Goal: Task Accomplishment & Management: Complete application form

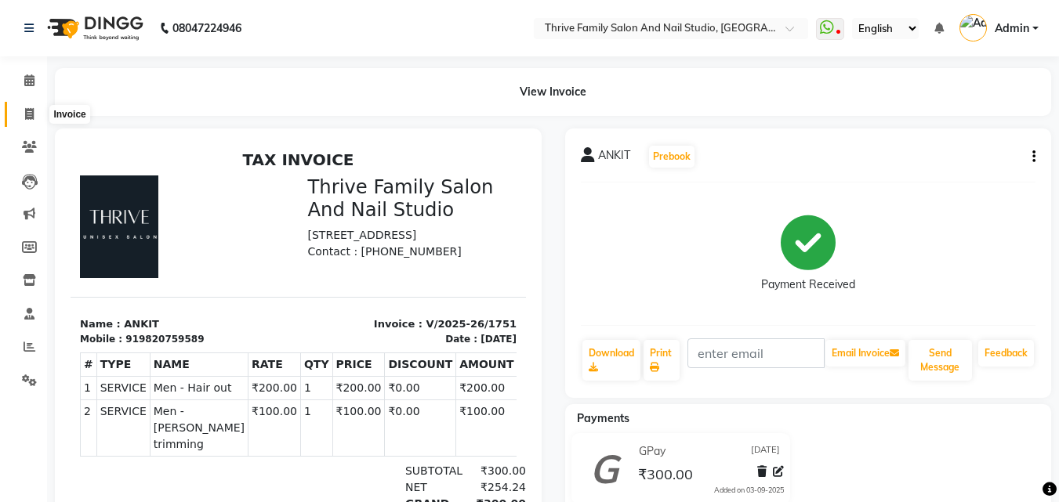
click at [28, 120] on span at bounding box center [29, 115] width 27 height 18
select select "5990"
select select "service"
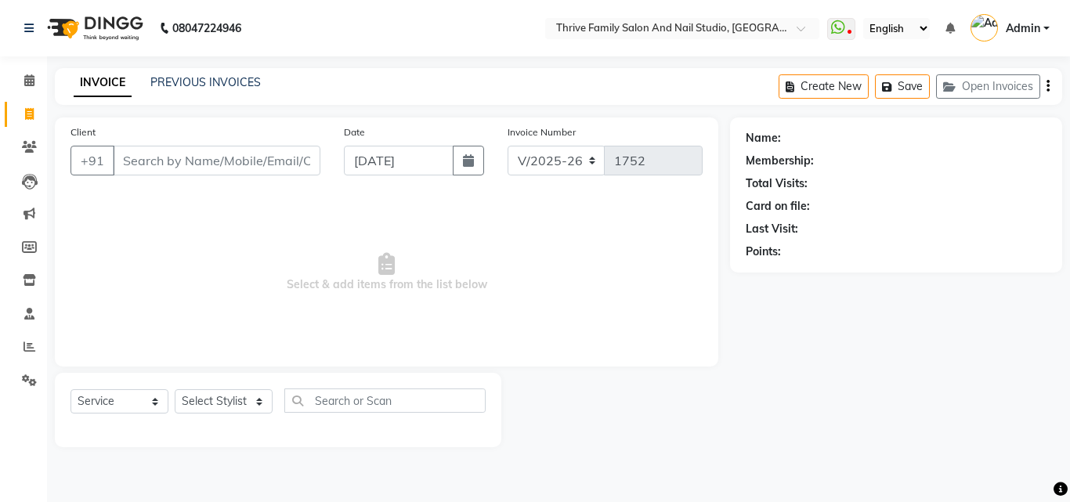
click at [192, 161] on input "Client" at bounding box center [217, 161] width 208 height 30
type input "9608367312"
click at [279, 161] on span "Add Client" at bounding box center [280, 161] width 62 height 16
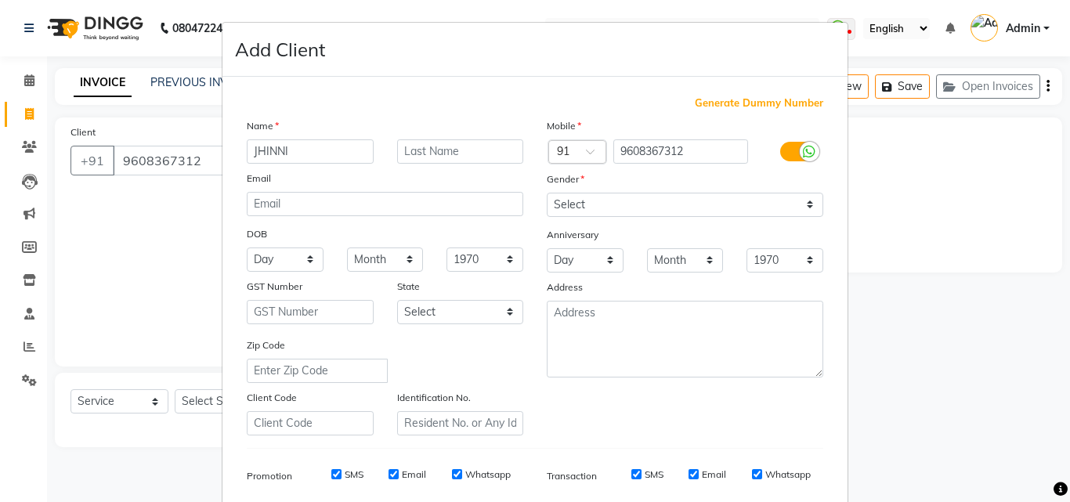
type input "JHINNI"
click at [565, 204] on select "Select [DEMOGRAPHIC_DATA] [DEMOGRAPHIC_DATA] Other Prefer Not To Say" at bounding box center [685, 205] width 277 height 24
select select "[DEMOGRAPHIC_DATA]"
click at [547, 193] on select "Select [DEMOGRAPHIC_DATA] [DEMOGRAPHIC_DATA] Other Prefer Not To Say" at bounding box center [685, 205] width 277 height 24
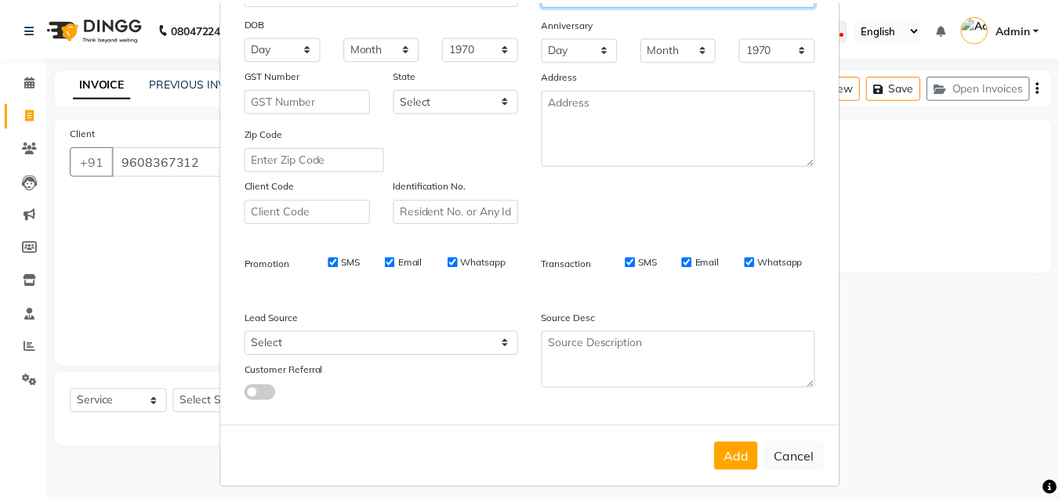
scroll to position [221, 0]
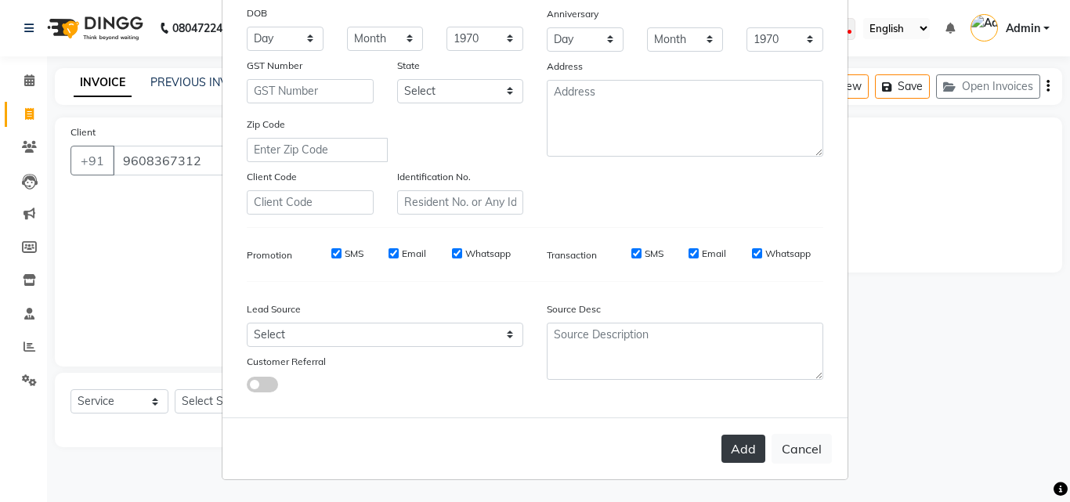
click at [734, 454] on button "Add" at bounding box center [744, 449] width 44 height 28
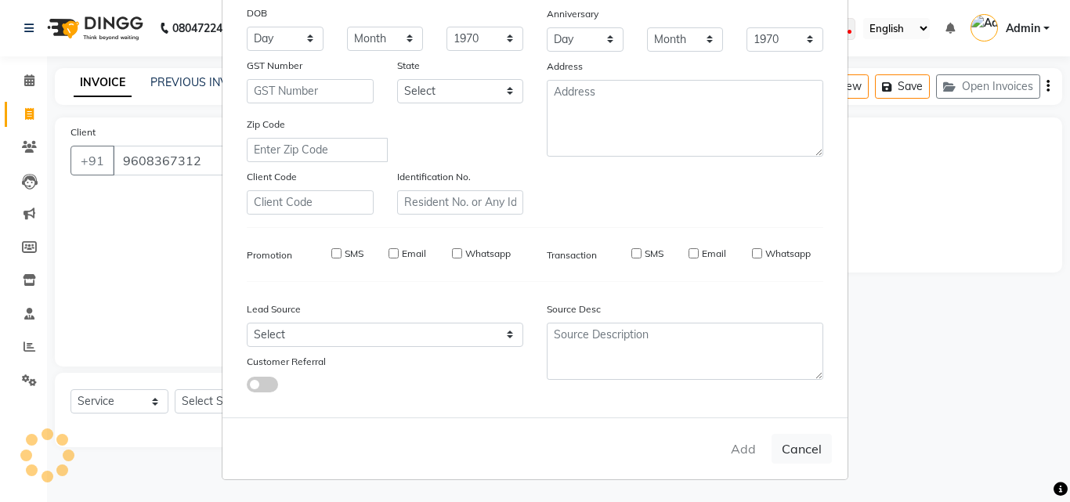
select select
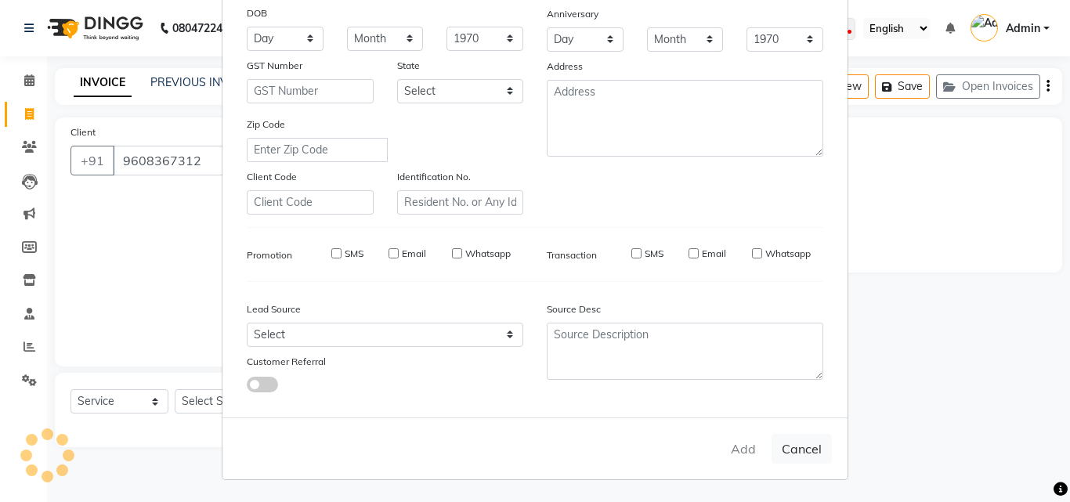
select select
checkbox input "false"
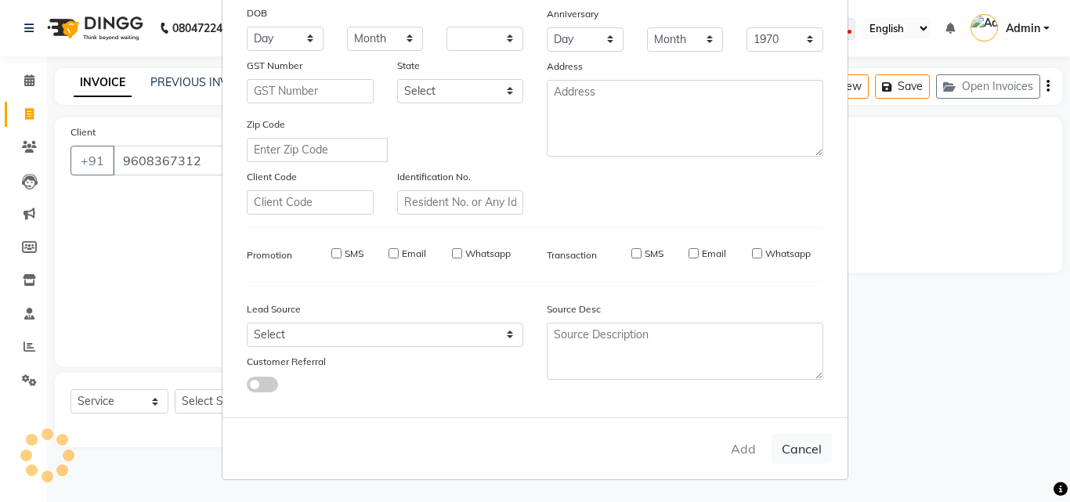
checkbox input "false"
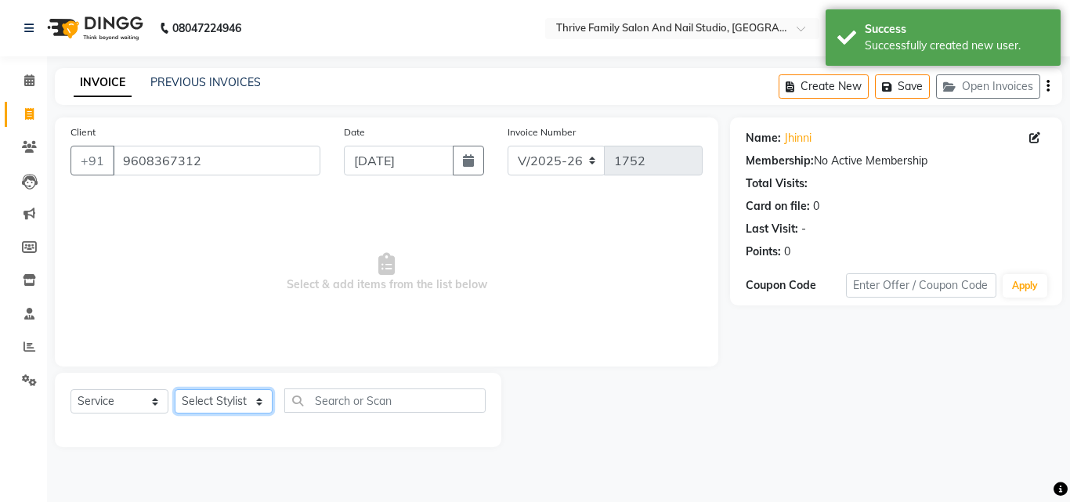
click at [215, 403] on select "Select Stylist [PERSON_NAME] [PERSON_NAME] [PERSON_NAME] Manager [PERSON_NAME] …" at bounding box center [224, 401] width 98 height 24
select select "77558"
click at [175, 389] on select "Select Stylist [PERSON_NAME] [PERSON_NAME] [PERSON_NAME] Manager [PERSON_NAME] …" at bounding box center [224, 401] width 98 height 24
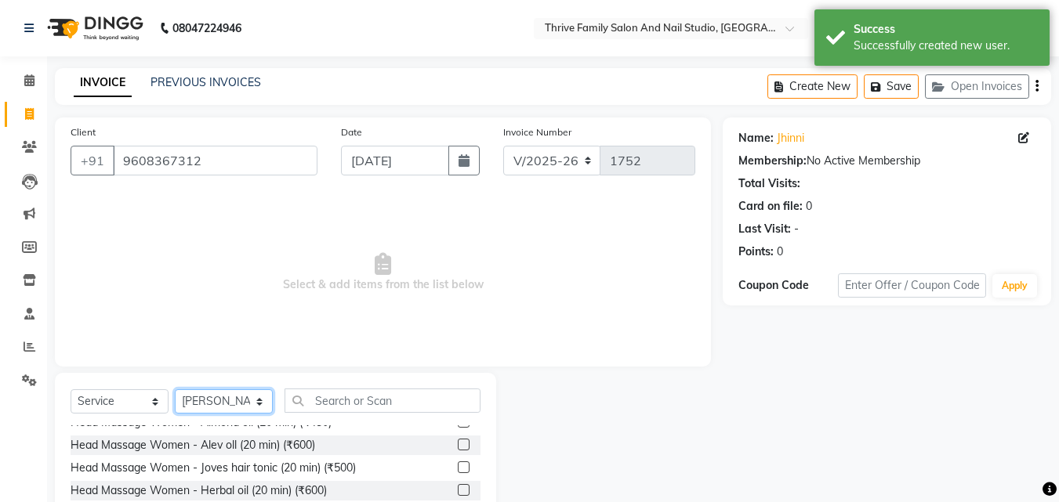
scroll to position [31, 0]
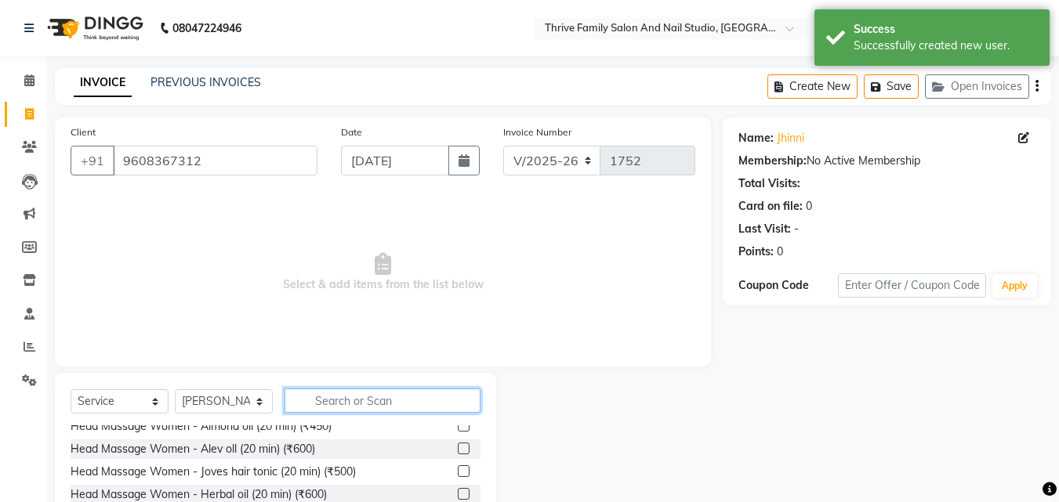
click at [339, 395] on input "text" at bounding box center [382, 401] width 196 height 24
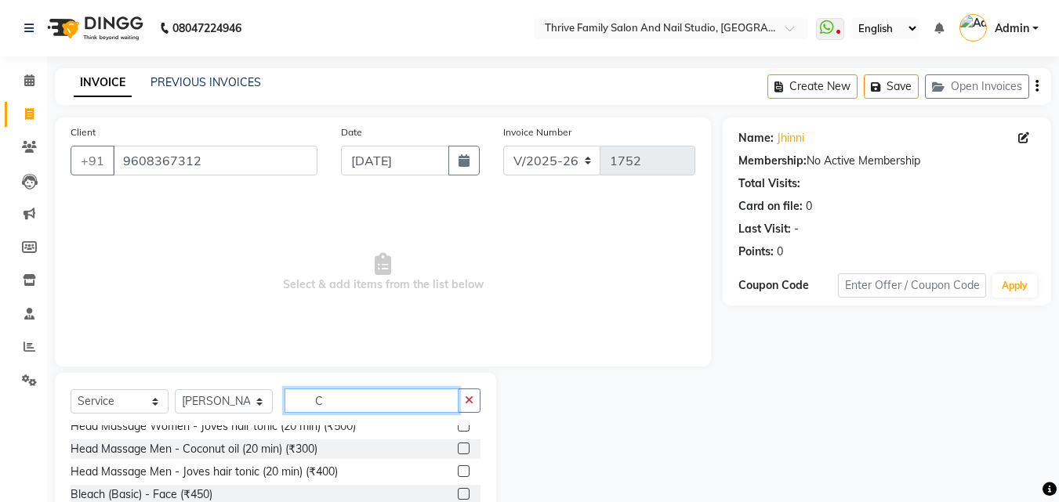
scroll to position [0, 0]
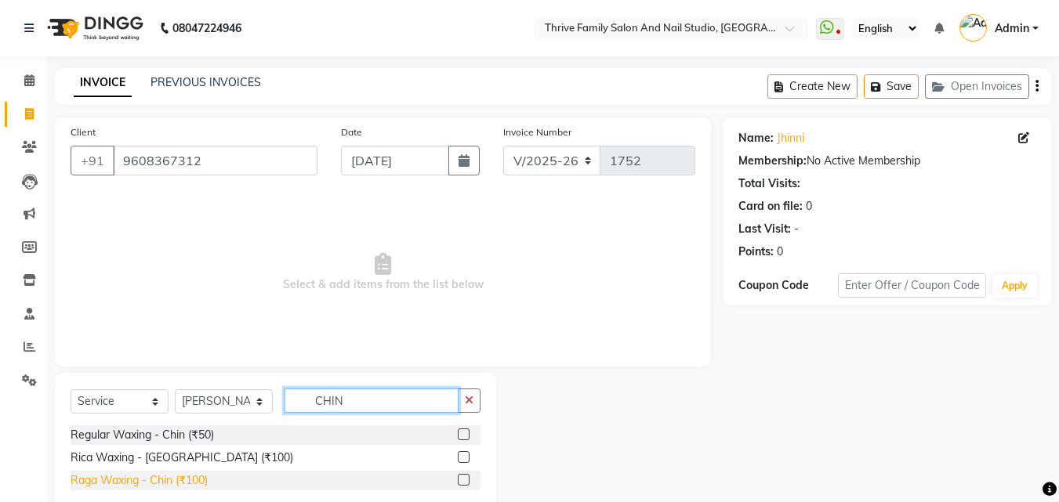
type input "CHIN"
click at [179, 483] on div "Raga Waxing - Chin (₹100)" at bounding box center [139, 480] width 137 height 16
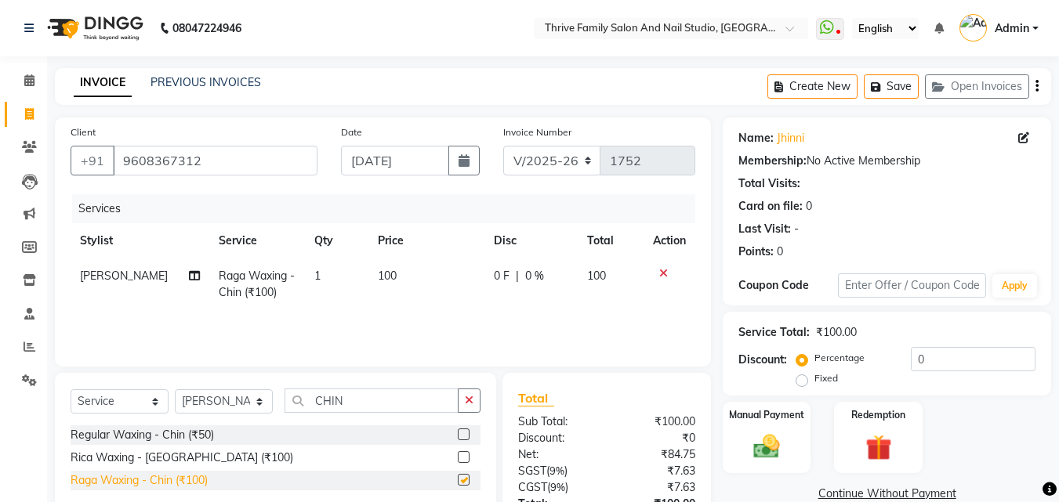
checkbox input "false"
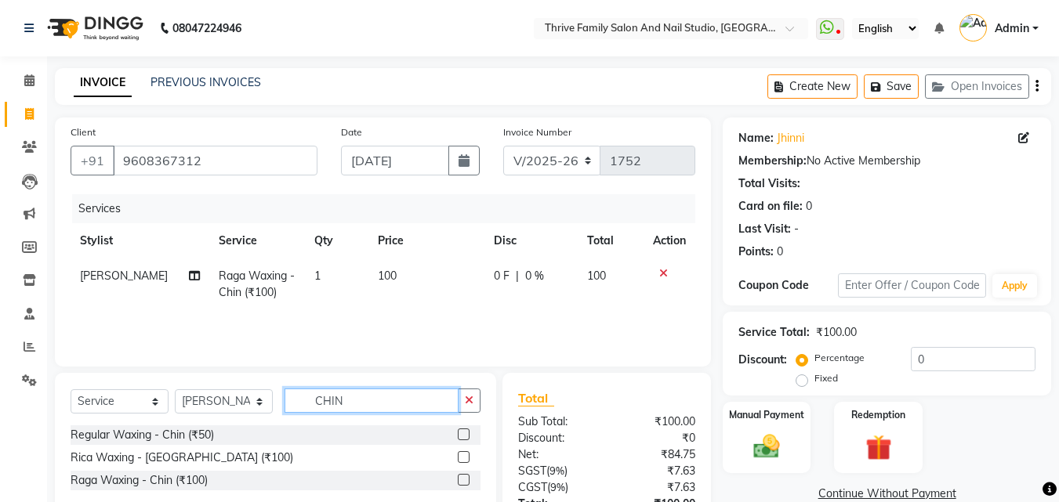
click at [361, 403] on input "CHIN" at bounding box center [371, 401] width 174 height 24
type input "C"
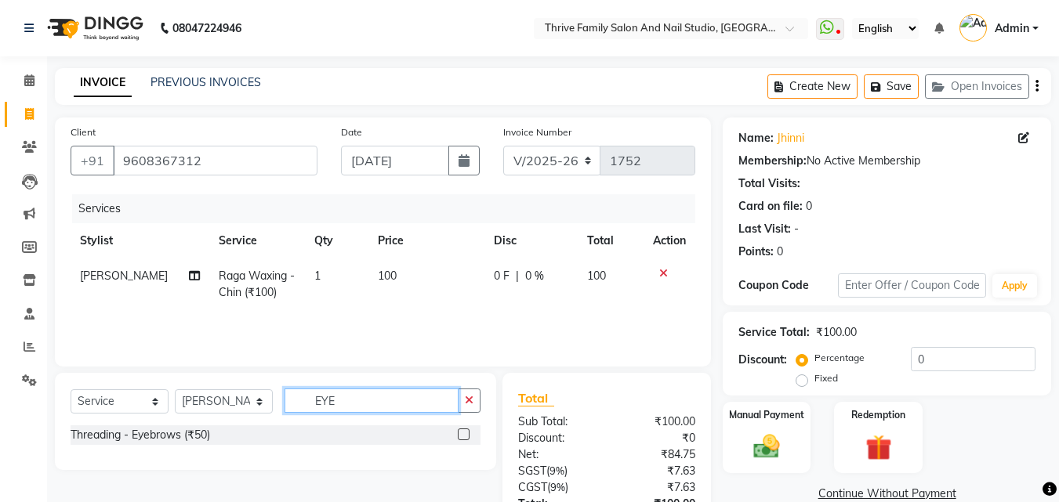
type input "EYE"
click at [269, 440] on div "Threading - Eyebrows (₹50)" at bounding box center [276, 435] width 410 height 20
click at [465, 436] on label at bounding box center [464, 435] width 12 height 12
click at [465, 436] on input "checkbox" at bounding box center [463, 435] width 10 height 10
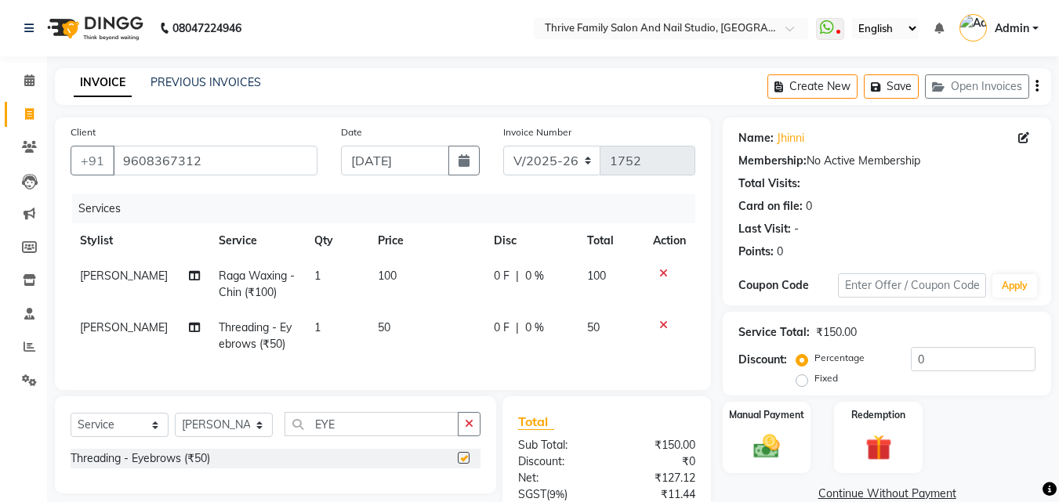
checkbox input "false"
click at [247, 434] on select "Select Stylist [PERSON_NAME] [PERSON_NAME] [PERSON_NAME] Manager [PERSON_NAME] …" at bounding box center [224, 425] width 98 height 24
select select "88061"
click at [175, 425] on select "Select Stylist [PERSON_NAME] [PERSON_NAME] [PERSON_NAME] Manager [PERSON_NAME] …" at bounding box center [224, 425] width 98 height 24
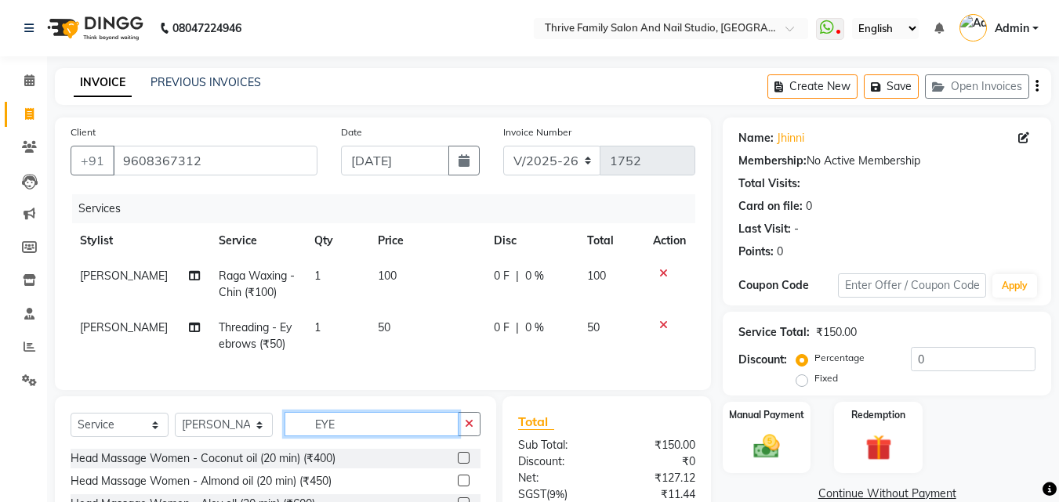
click at [342, 436] on input "EYE" at bounding box center [371, 424] width 174 height 24
type input "E"
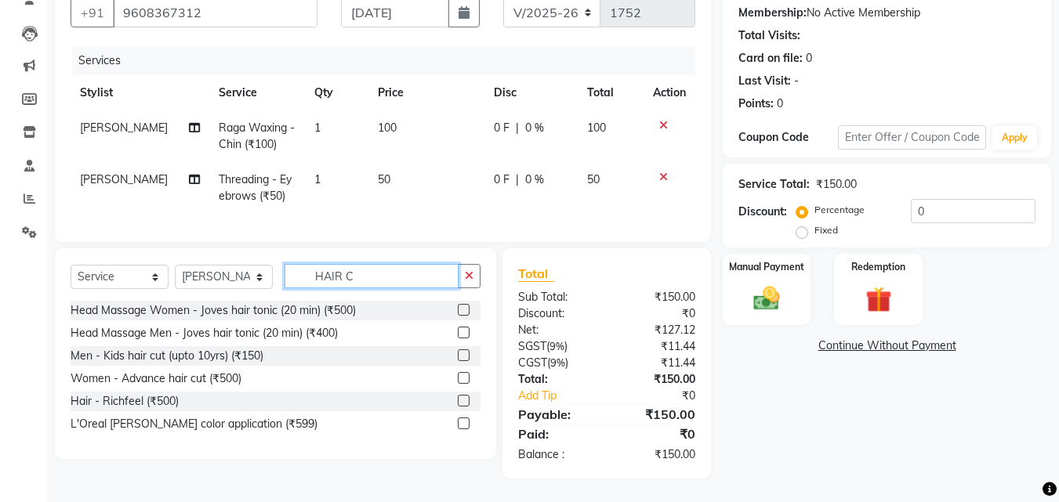
scroll to position [160, 0]
type input "HAIR C"
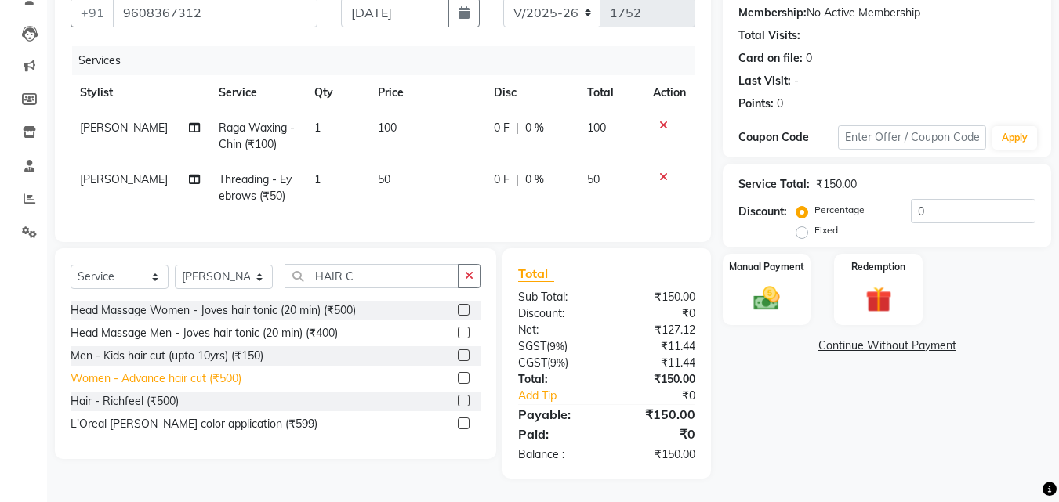
click at [158, 381] on div "Women - Advance hair cut (₹500)" at bounding box center [156, 379] width 171 height 16
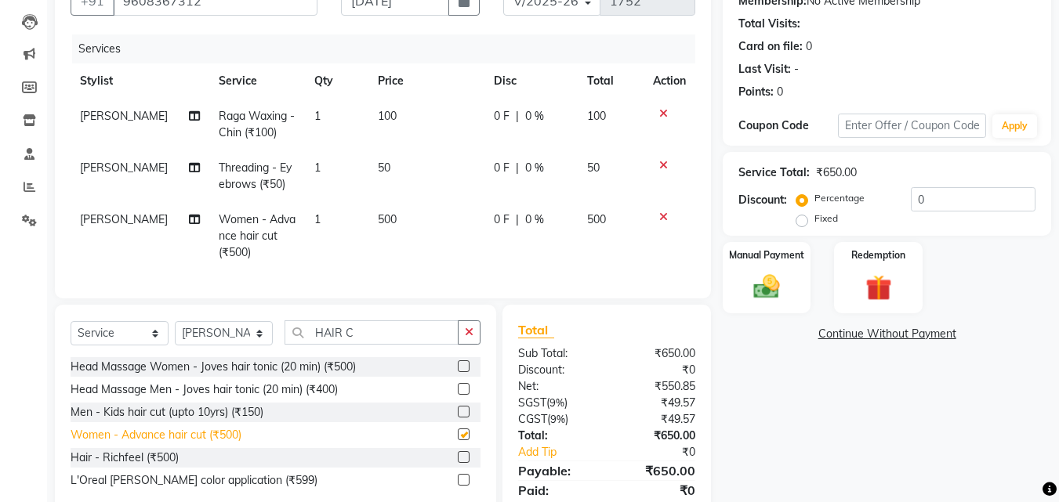
checkbox input "false"
click at [765, 295] on img at bounding box center [766, 286] width 44 height 31
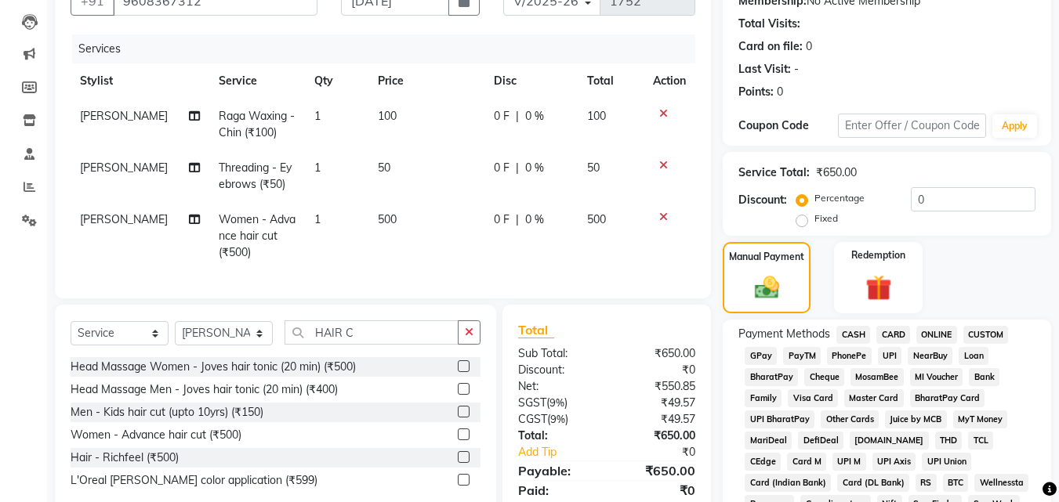
click at [800, 353] on span "PayTM" at bounding box center [802, 356] width 38 height 18
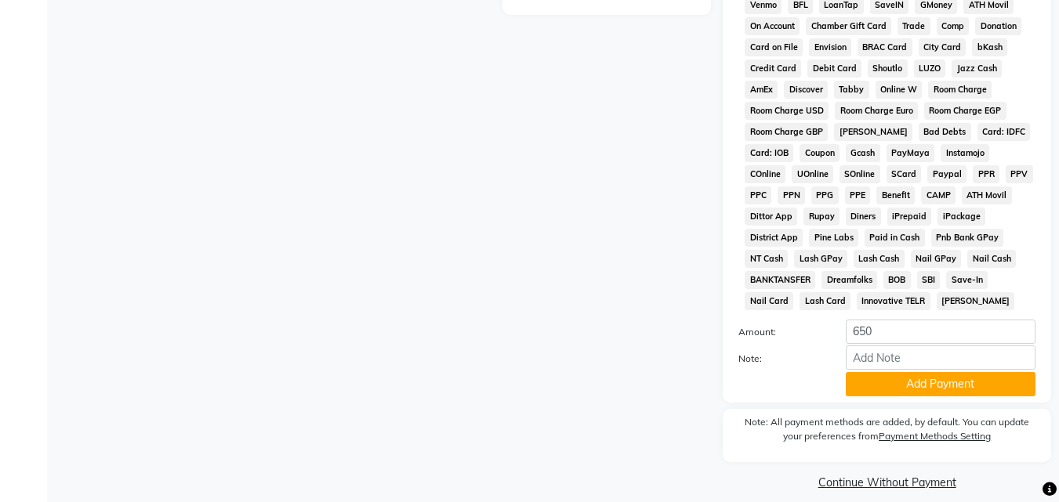
scroll to position [696, 0]
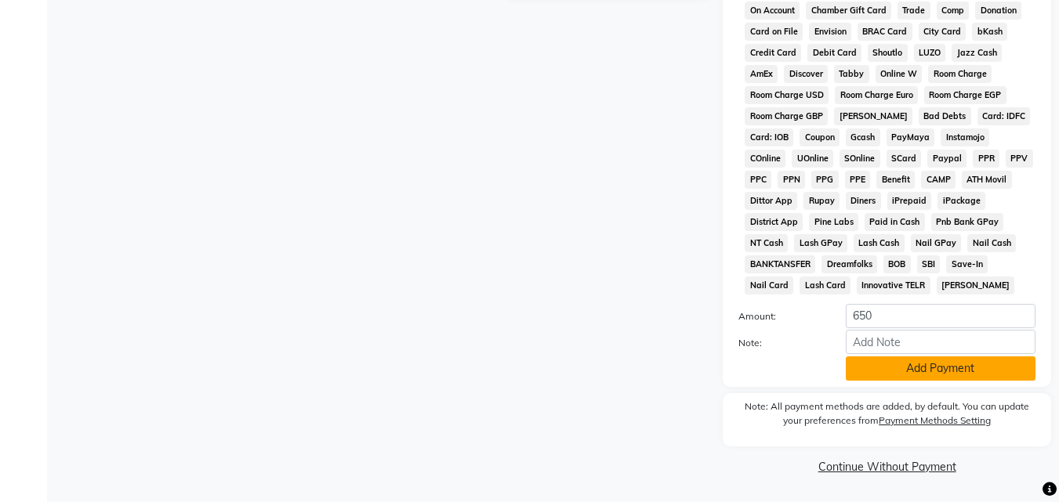
click at [904, 370] on button "Add Payment" at bounding box center [940, 368] width 190 height 24
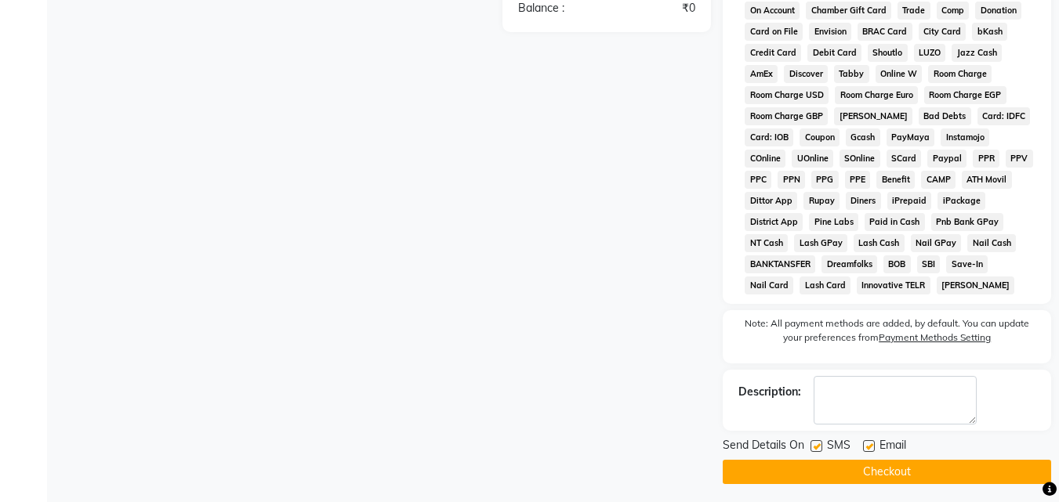
click at [860, 468] on button "Checkout" at bounding box center [886, 472] width 328 height 24
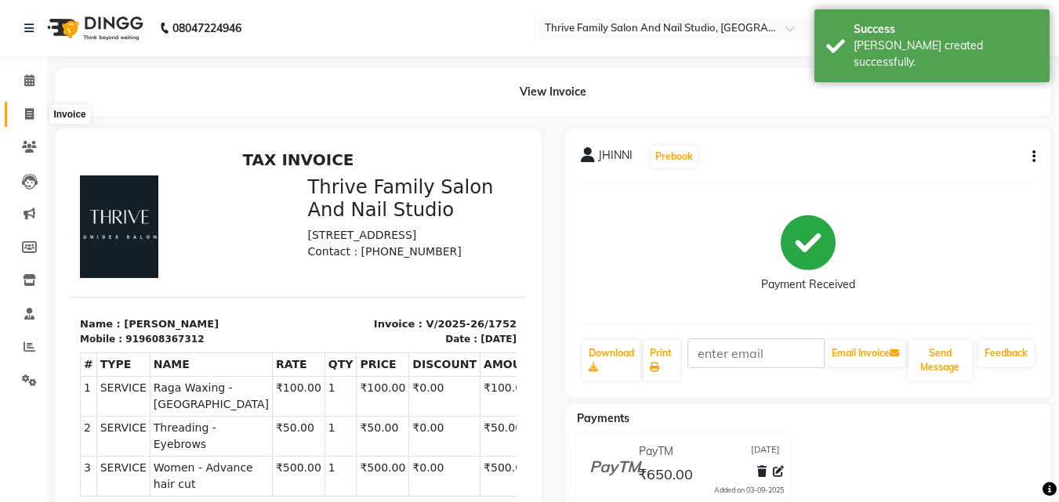
click at [35, 107] on span at bounding box center [29, 115] width 27 height 18
select select "5990"
select select "service"
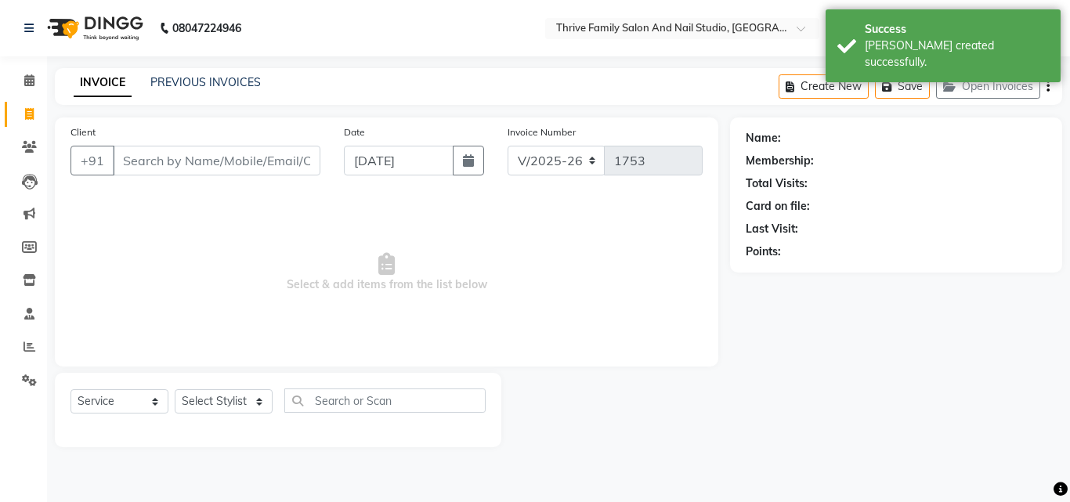
click at [131, 167] on input "Client" at bounding box center [217, 161] width 208 height 30
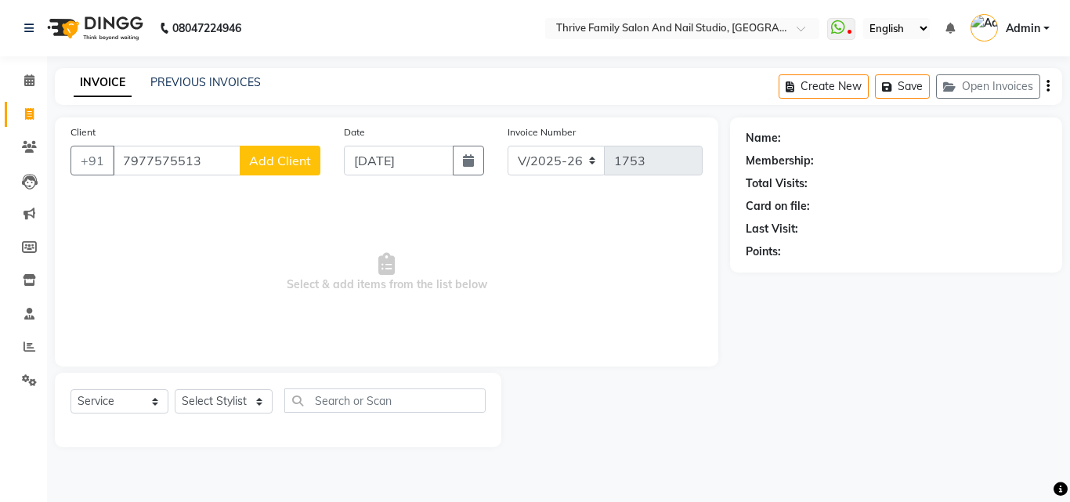
type input "7977575513"
click at [246, 163] on button "Add Client" at bounding box center [280, 161] width 81 height 30
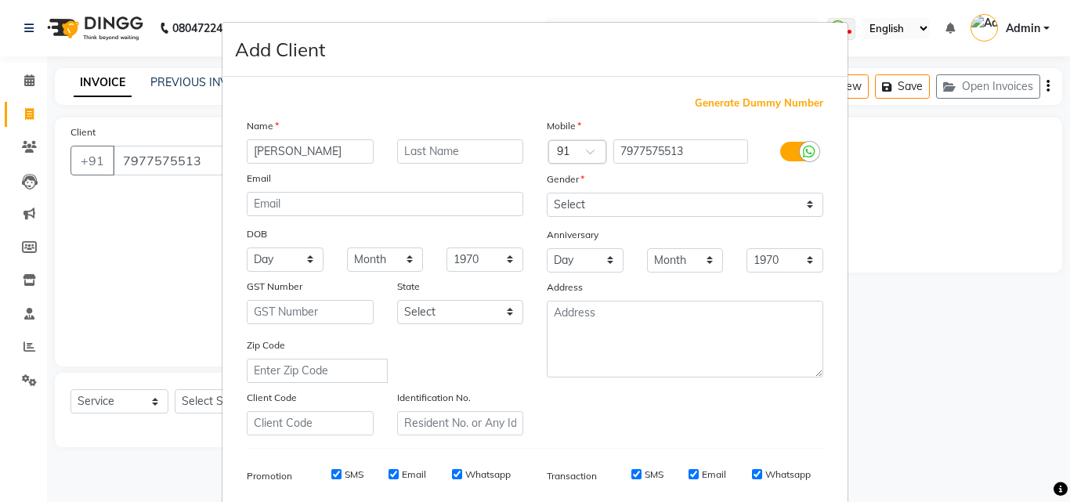
type input "[PERSON_NAME]"
click at [603, 203] on select "Select [DEMOGRAPHIC_DATA] [DEMOGRAPHIC_DATA] Other Prefer Not To Say" at bounding box center [685, 205] width 277 height 24
select select "[DEMOGRAPHIC_DATA]"
click at [547, 193] on select "Select [DEMOGRAPHIC_DATA] [DEMOGRAPHIC_DATA] Other Prefer Not To Say" at bounding box center [685, 205] width 277 height 24
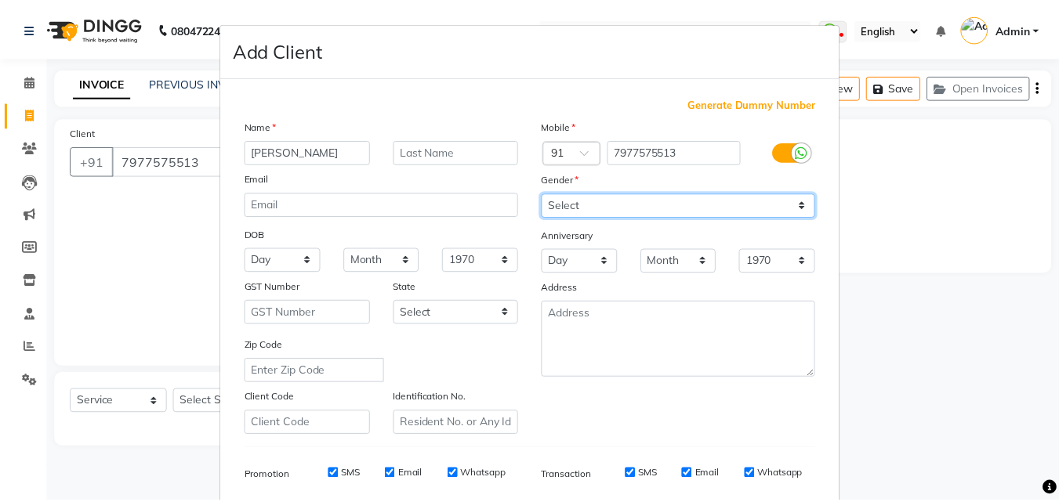
scroll to position [221, 0]
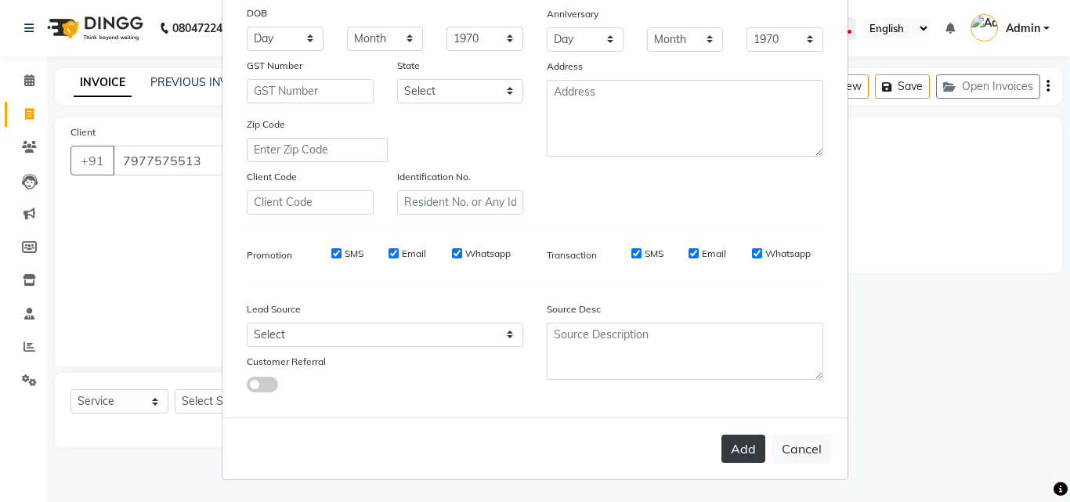
click at [734, 449] on button "Add" at bounding box center [744, 449] width 44 height 28
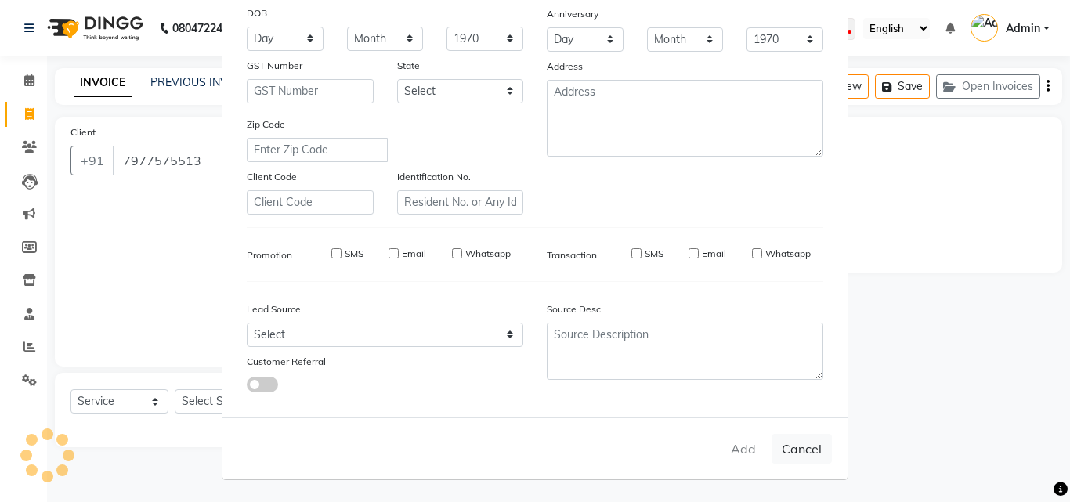
select select
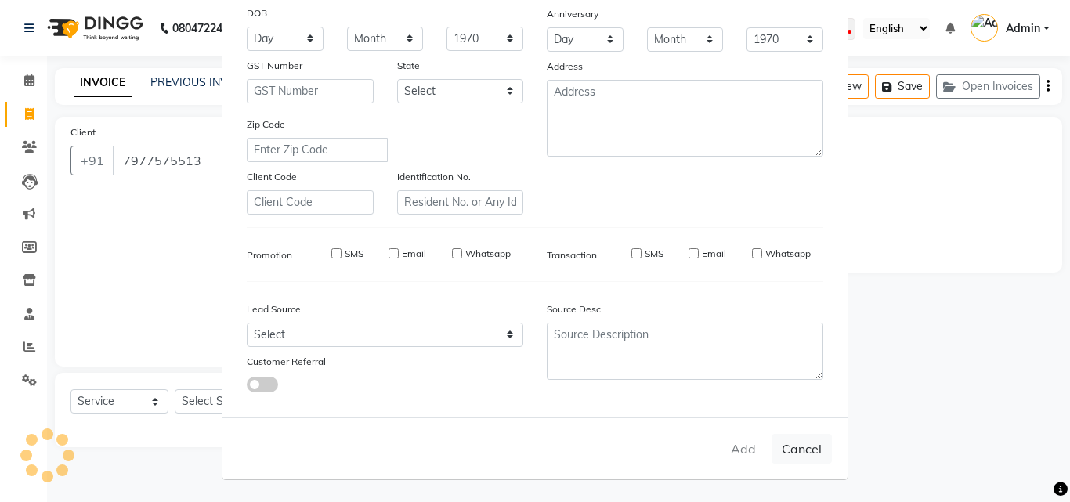
select select
checkbox input "false"
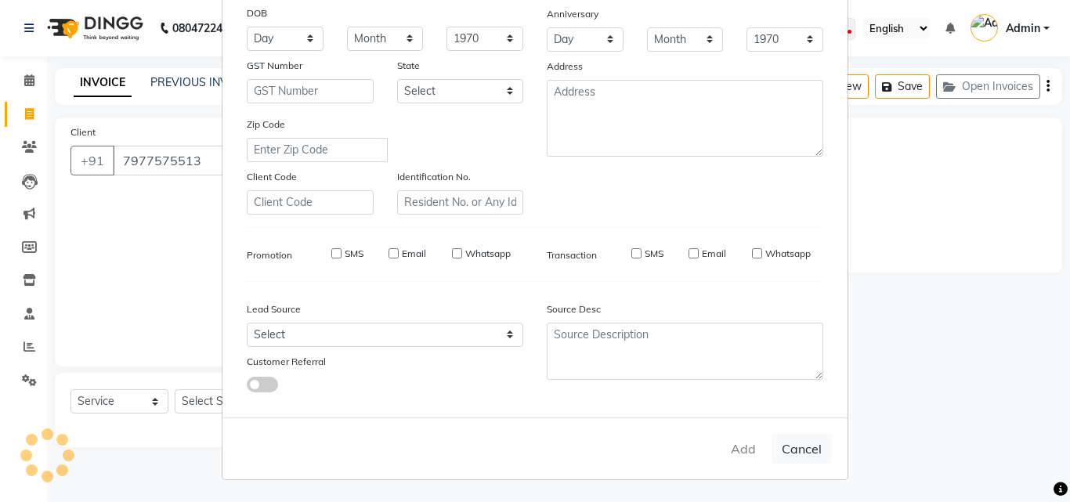
checkbox input "false"
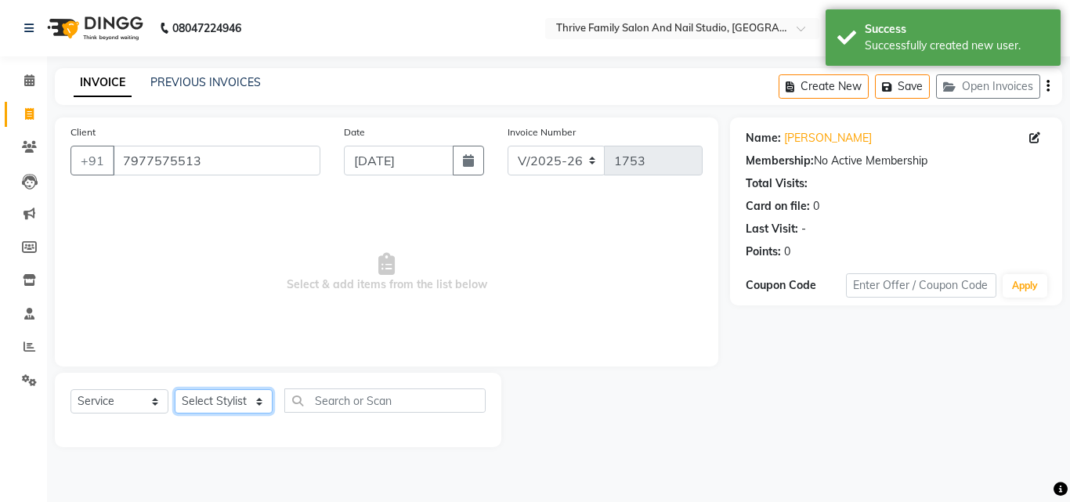
click at [239, 402] on select "Select Stylist [PERSON_NAME] [PERSON_NAME] [PERSON_NAME] Manager [PERSON_NAME] …" at bounding box center [224, 401] width 98 height 24
select select "88061"
click at [175, 389] on select "Select Stylist [PERSON_NAME] [PERSON_NAME] [PERSON_NAME] Manager [PERSON_NAME] …" at bounding box center [224, 401] width 98 height 24
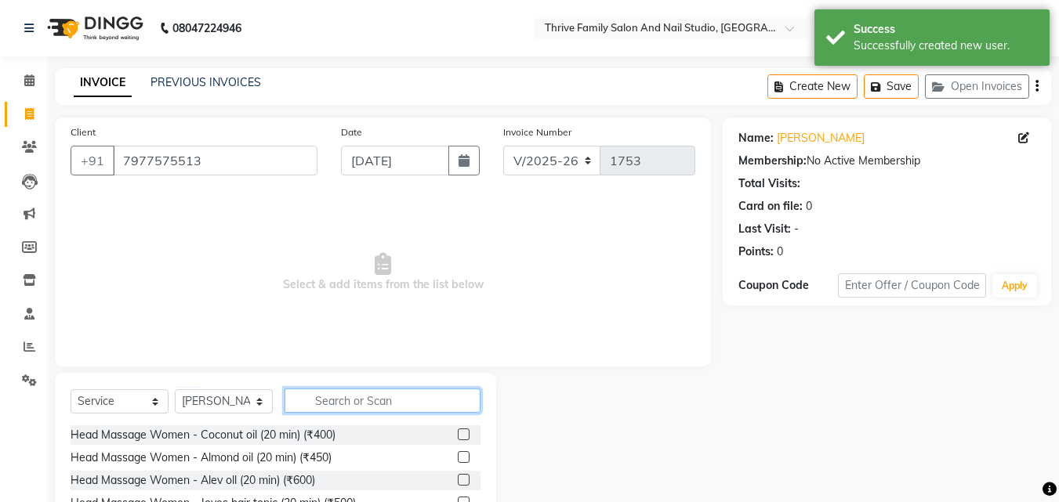
click at [340, 397] on input "text" at bounding box center [382, 401] width 196 height 24
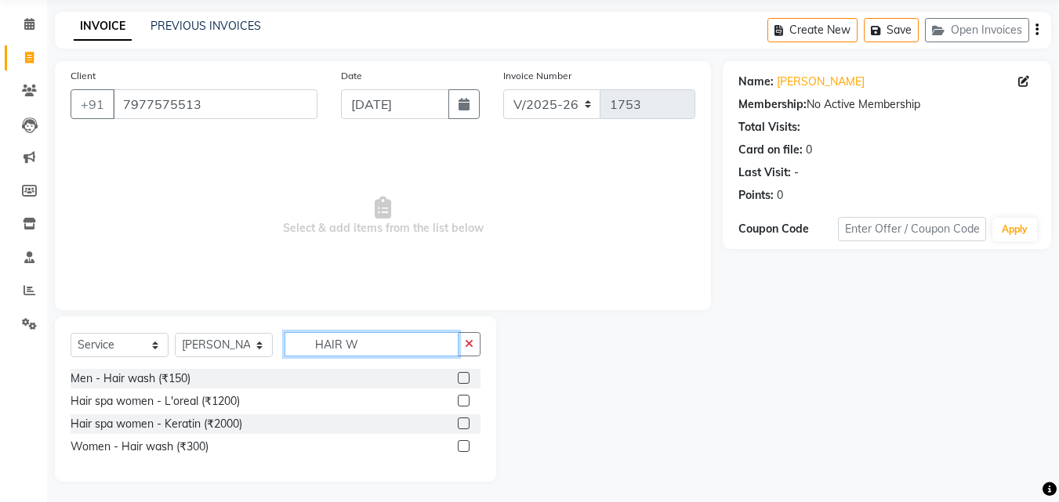
scroll to position [60, 0]
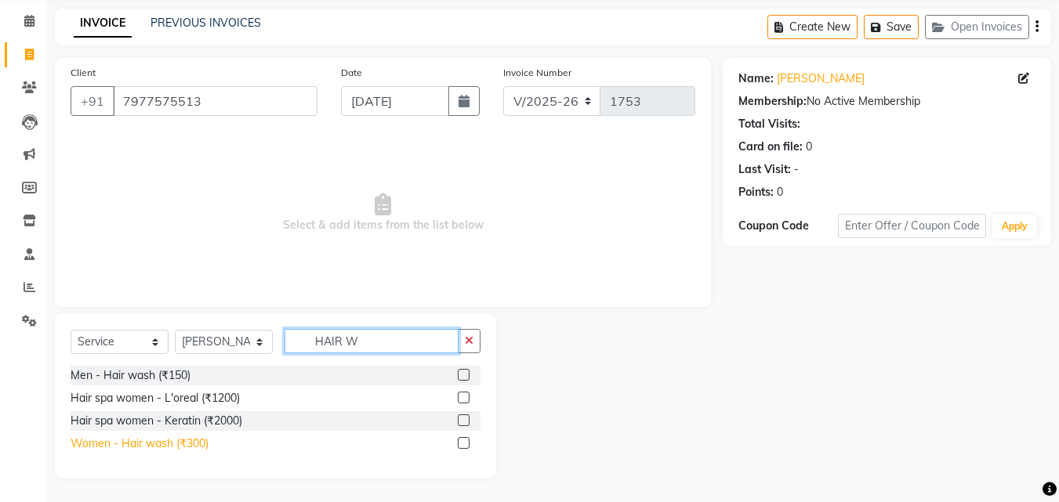
type input "HAIR W"
click at [185, 443] on div "Women - Hair wash (₹300)" at bounding box center [140, 444] width 138 height 16
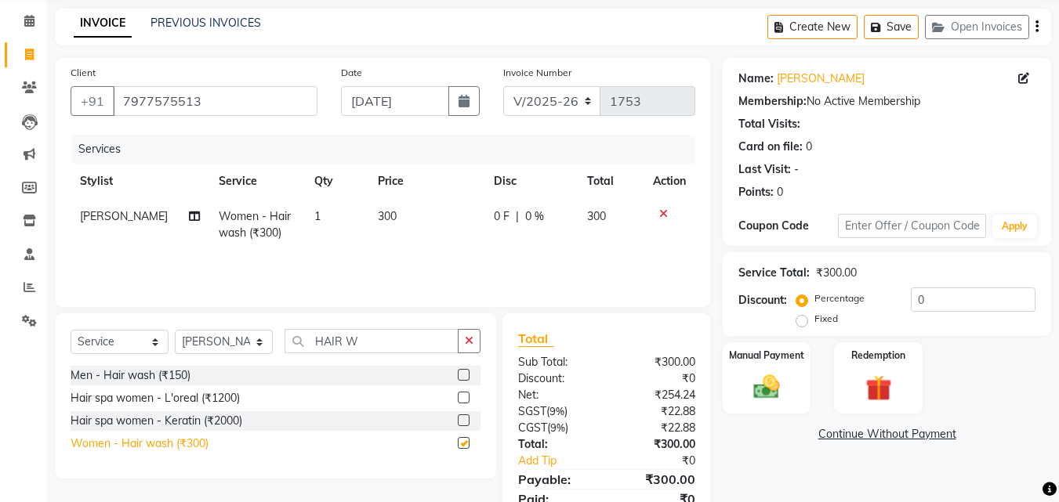
checkbox input "false"
click at [235, 343] on select "Select Stylist [PERSON_NAME] [PERSON_NAME] [PERSON_NAME] Manager [PERSON_NAME] …" at bounding box center [224, 342] width 98 height 24
select select "42613"
click at [175, 330] on select "Select Stylist [PERSON_NAME] [PERSON_NAME] [PERSON_NAME] Manager [PERSON_NAME] …" at bounding box center [224, 342] width 98 height 24
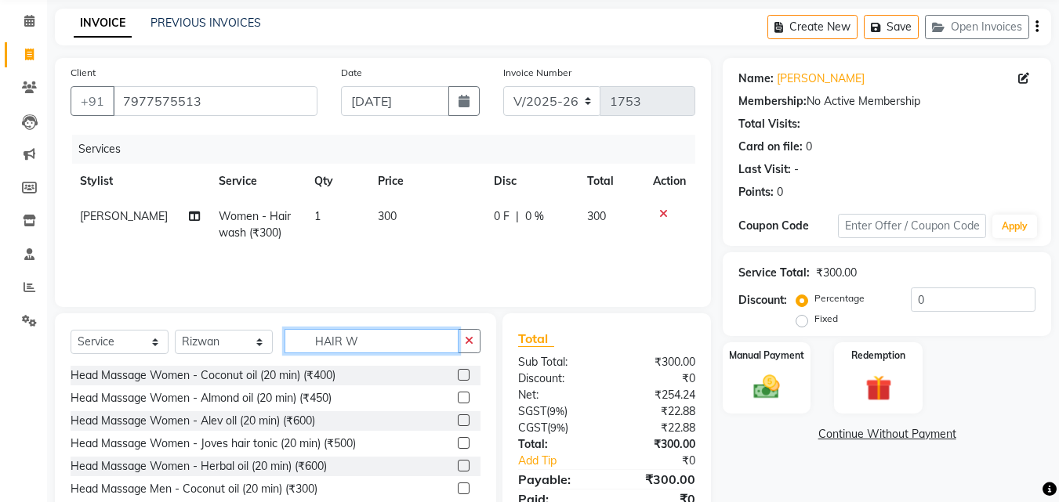
click at [362, 346] on input "HAIR W" at bounding box center [371, 341] width 174 height 24
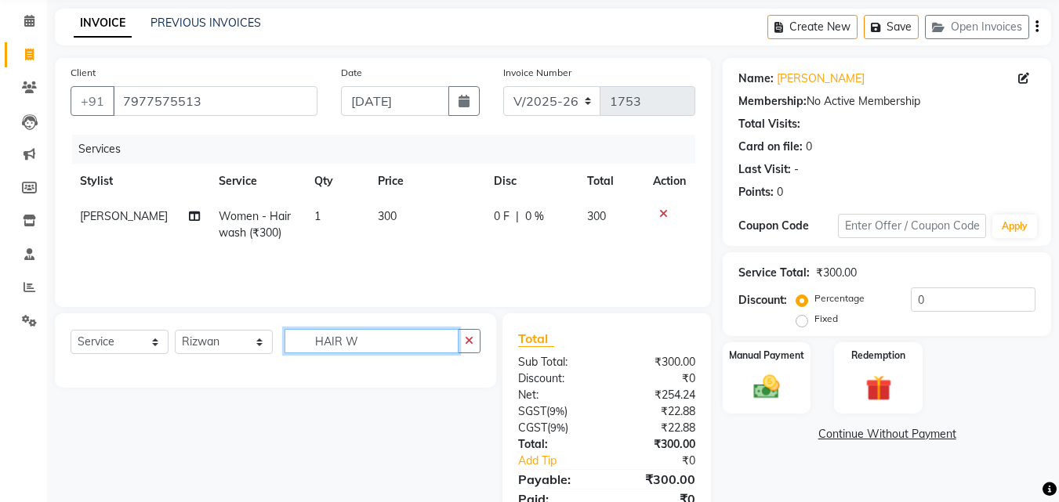
type input "HAIR W"
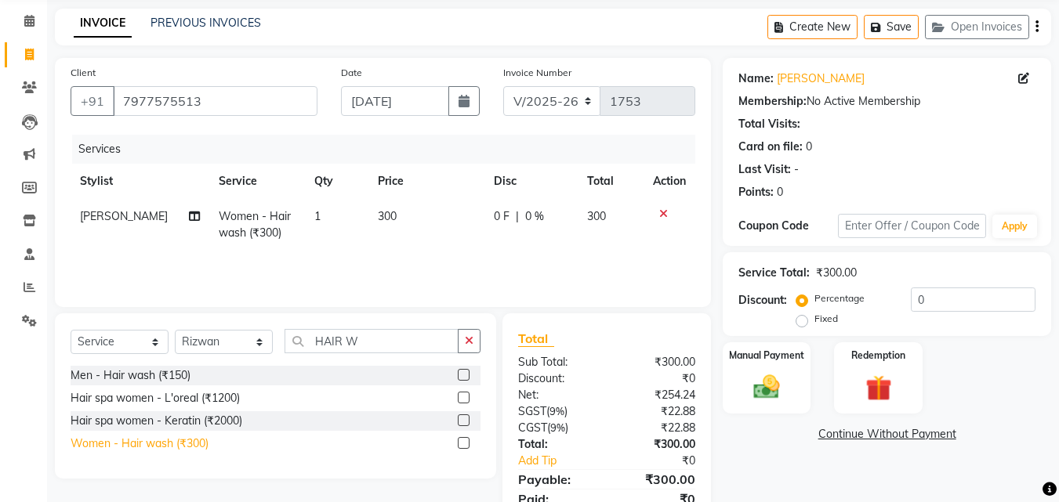
click at [153, 441] on div "Women - Hair wash (₹300)" at bounding box center [140, 444] width 138 height 16
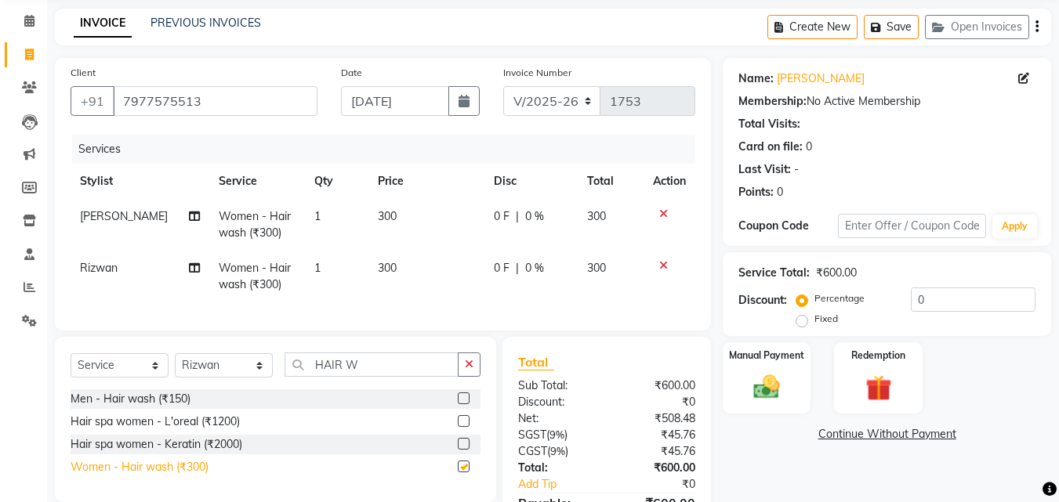
checkbox input "false"
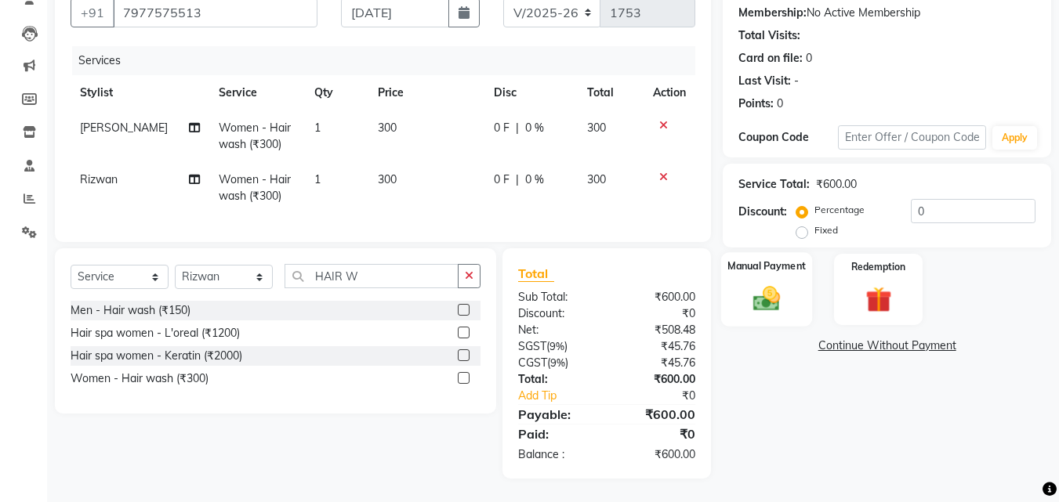
click at [776, 292] on img at bounding box center [766, 298] width 44 height 31
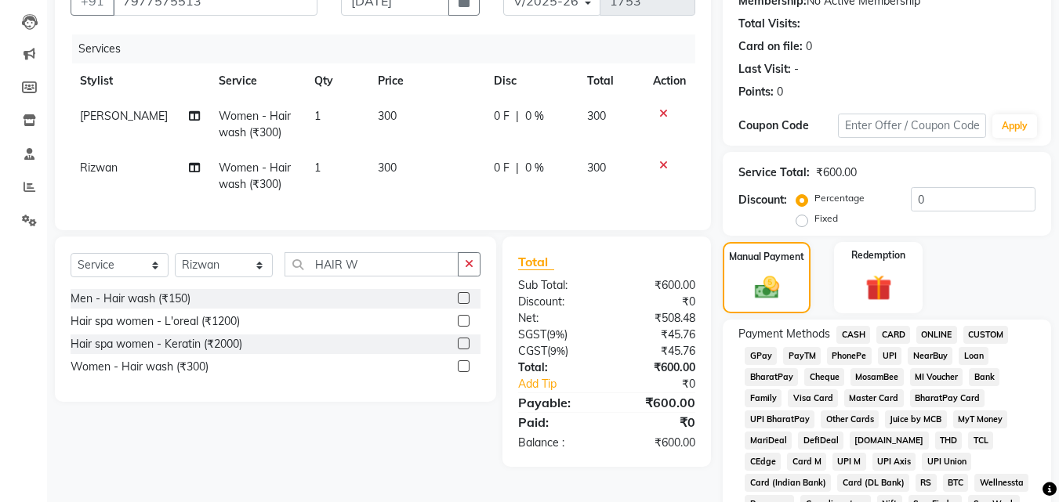
click at [798, 366] on div "PayTM" at bounding box center [798, 357] width 44 height 21
click at [800, 358] on span "PayTM" at bounding box center [802, 356] width 38 height 18
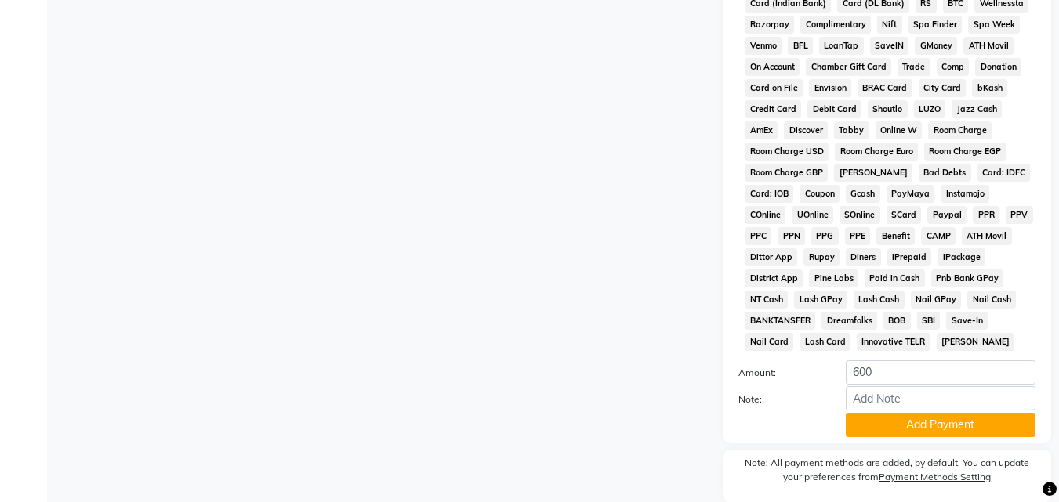
scroll to position [696, 0]
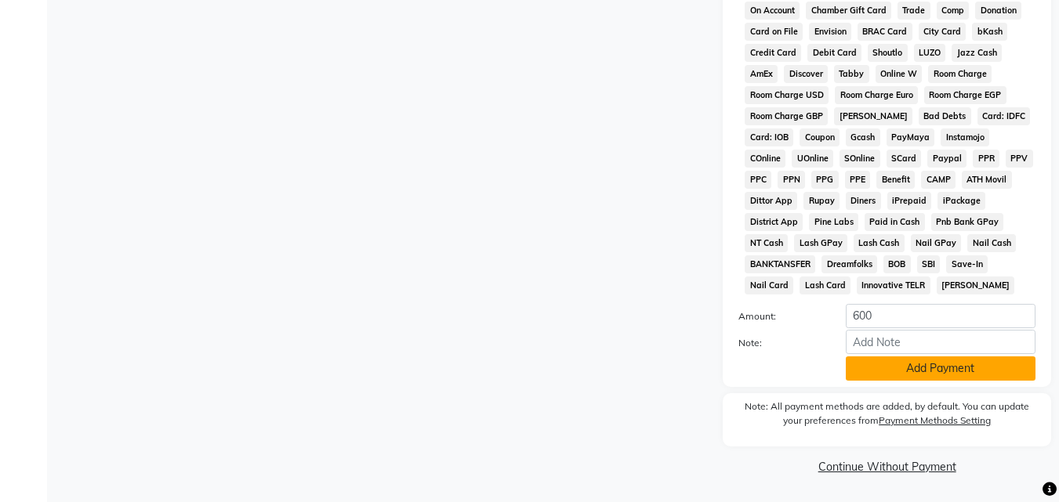
click at [964, 364] on button "Add Payment" at bounding box center [940, 368] width 190 height 24
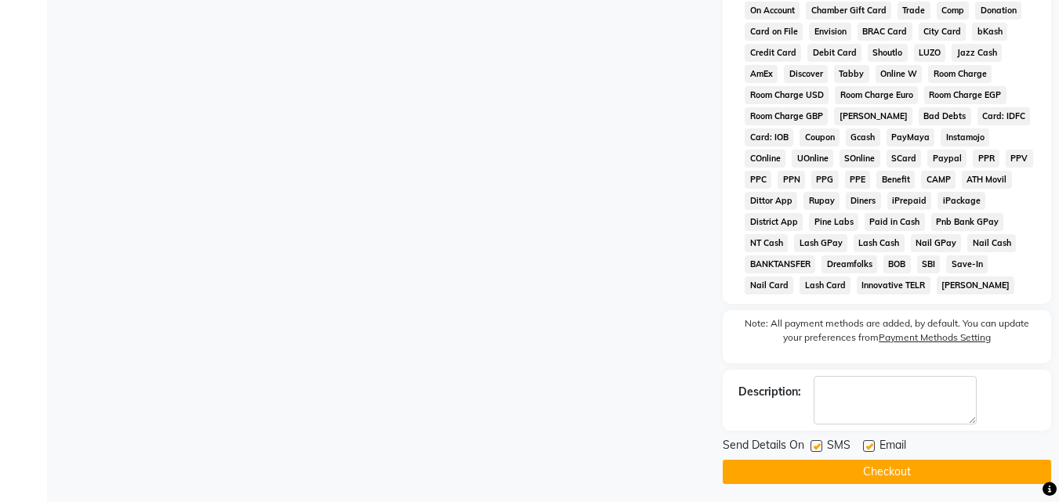
click at [907, 471] on button "Checkout" at bounding box center [886, 472] width 328 height 24
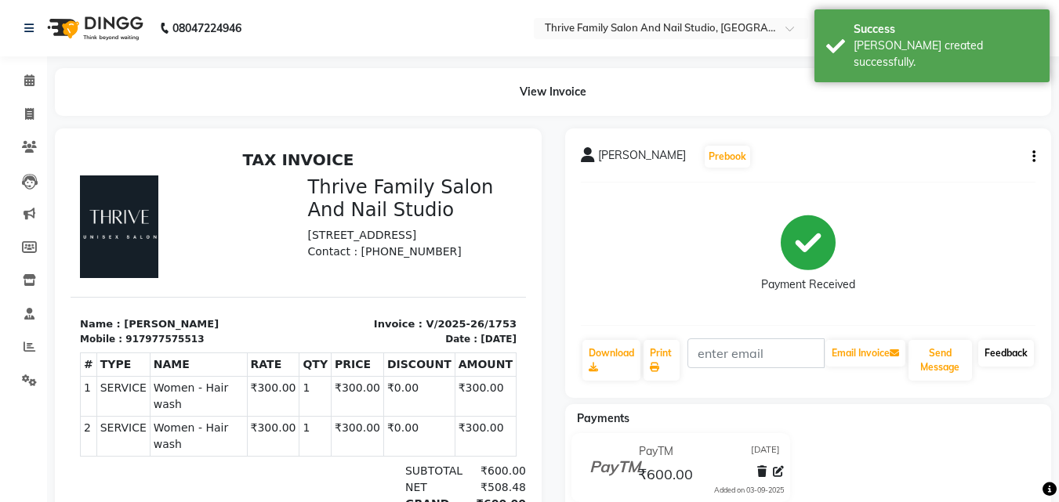
click at [1008, 349] on link "Feedback" at bounding box center [1006, 353] width 56 height 27
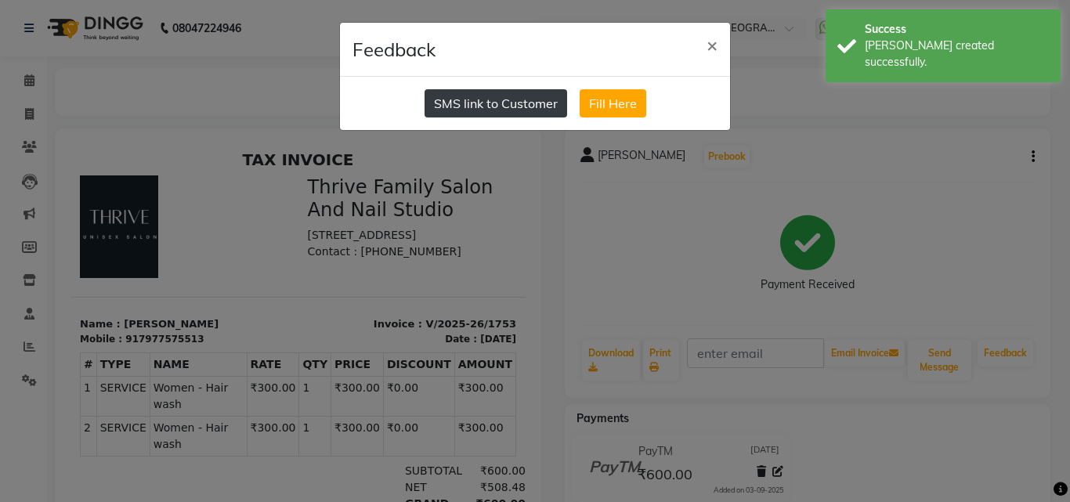
click at [503, 107] on button "SMS link to Customer" at bounding box center [496, 103] width 143 height 28
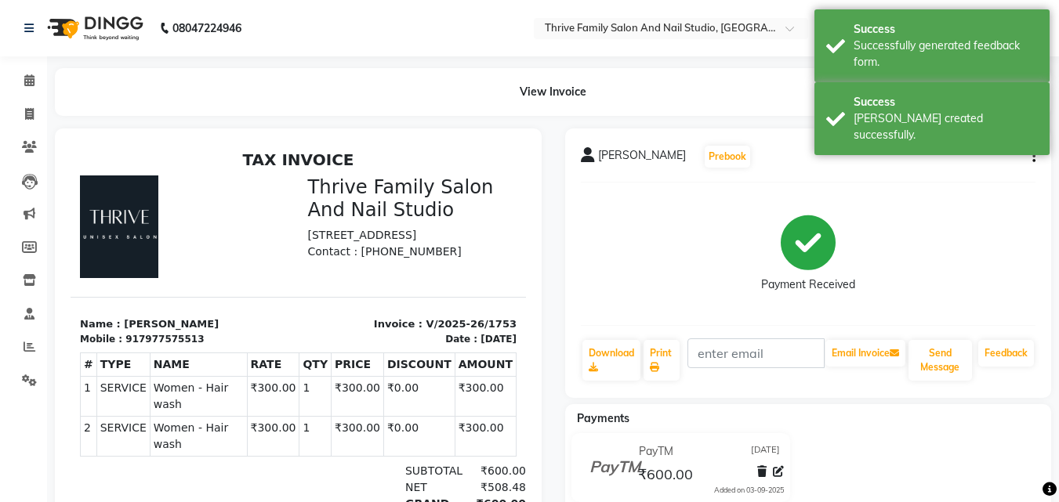
click at [368, 30] on nav "08047224946 Select Location × Thrive Family Salon And Nail Studio, Malad WhatsA…" at bounding box center [529, 28] width 1059 height 56
